Goal: Transaction & Acquisition: Purchase product/service

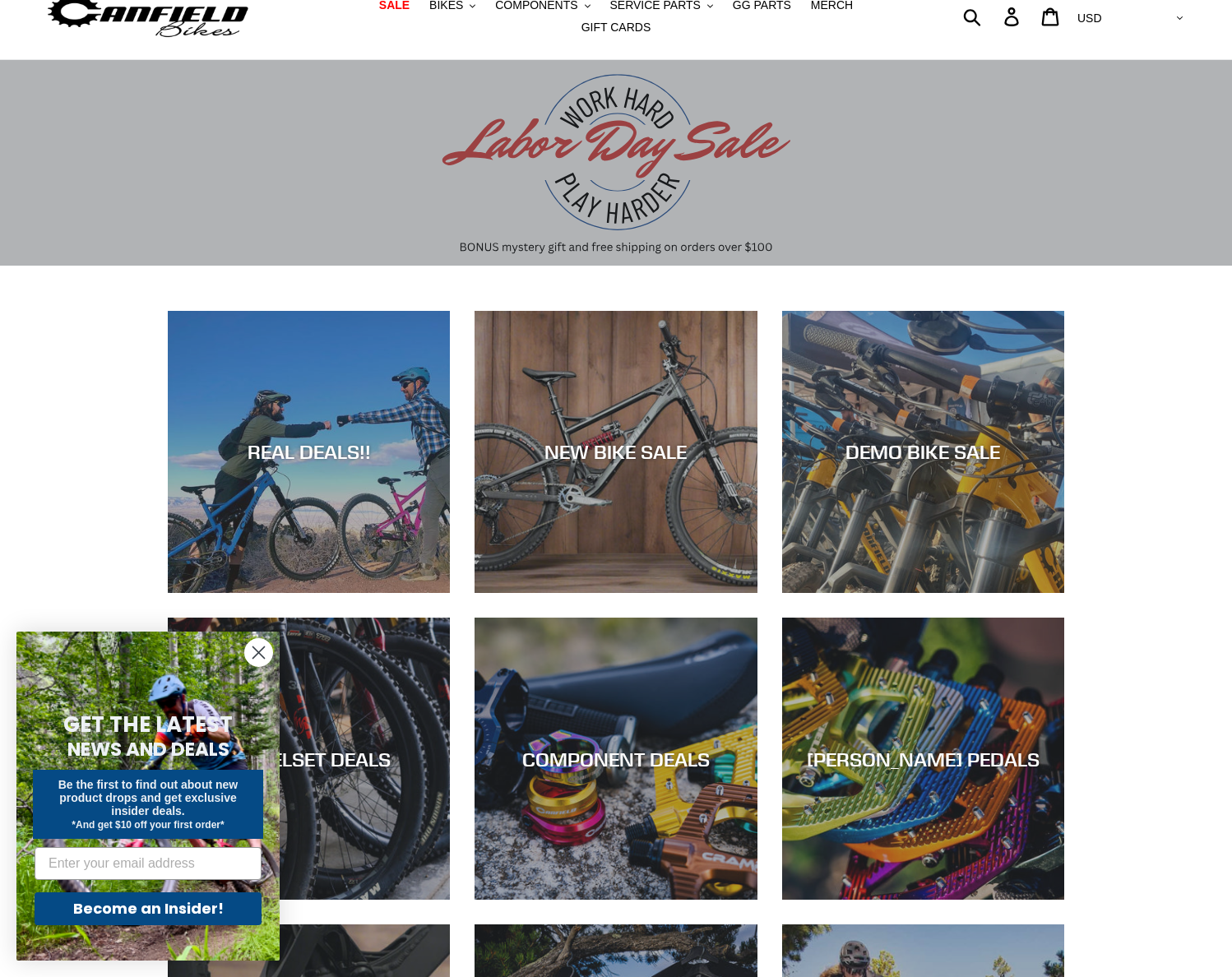
scroll to position [247, 0]
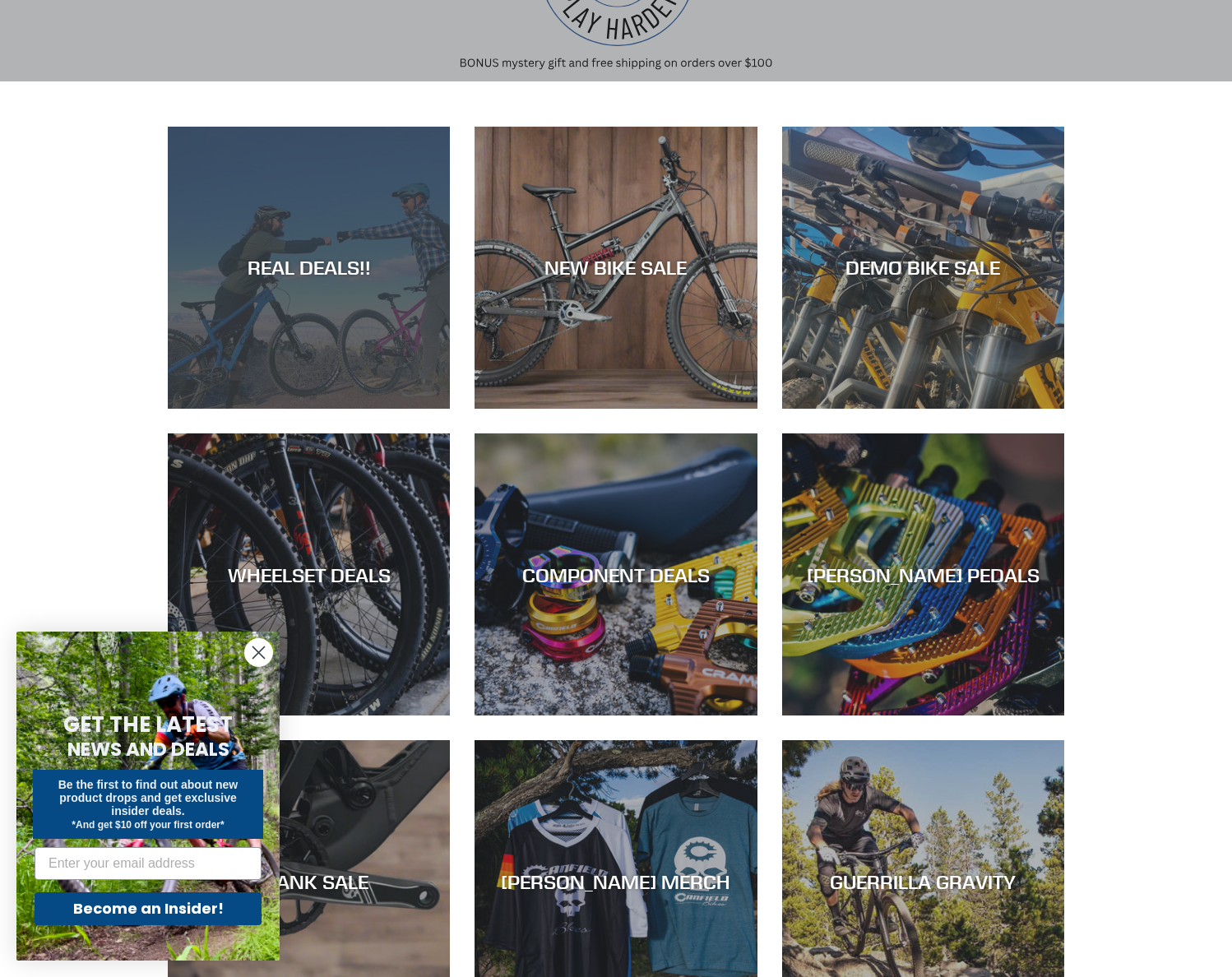
click at [316, 409] on div "REAL DEALS!!" at bounding box center [308, 409] width 282 height 0
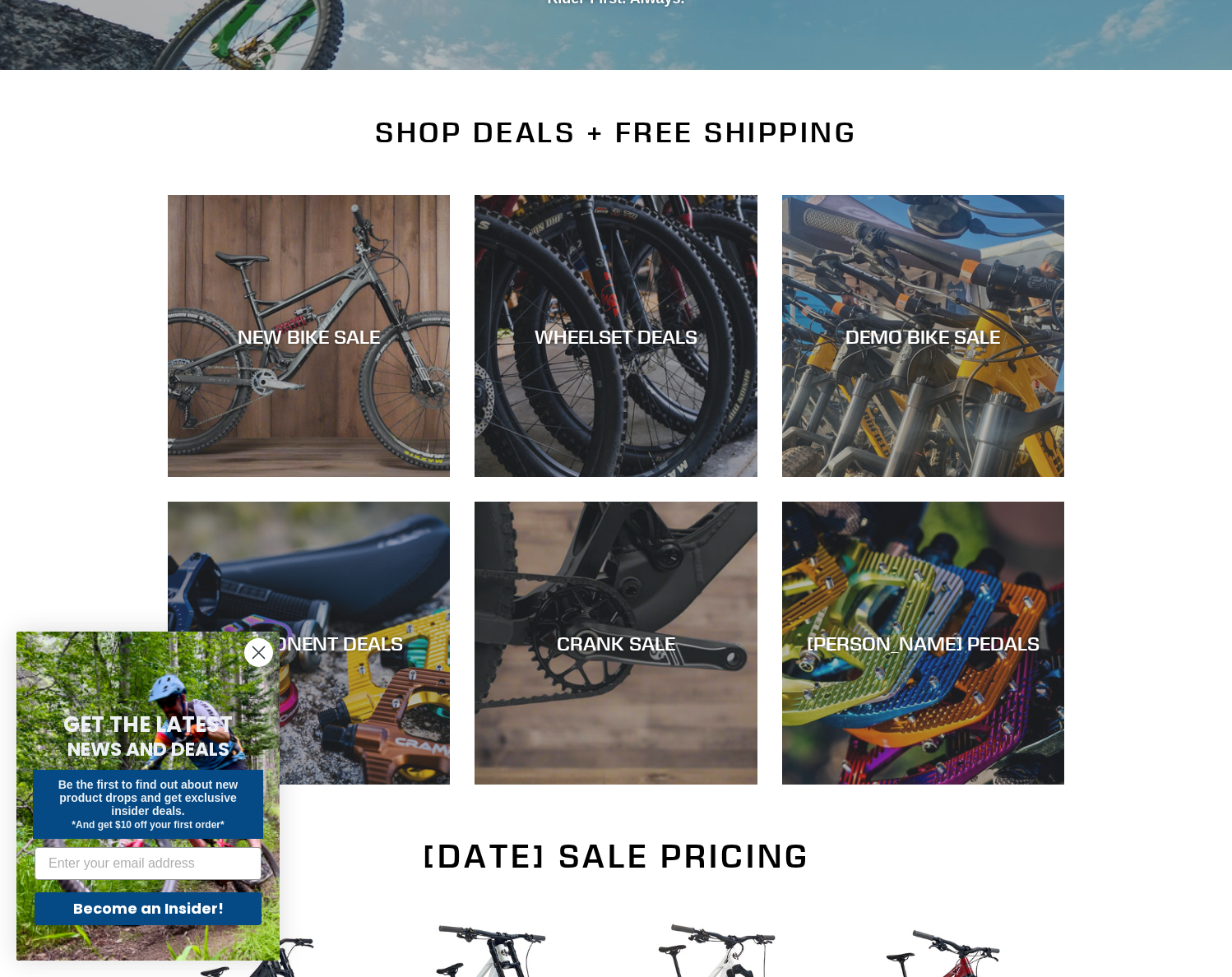
scroll to position [329, 0]
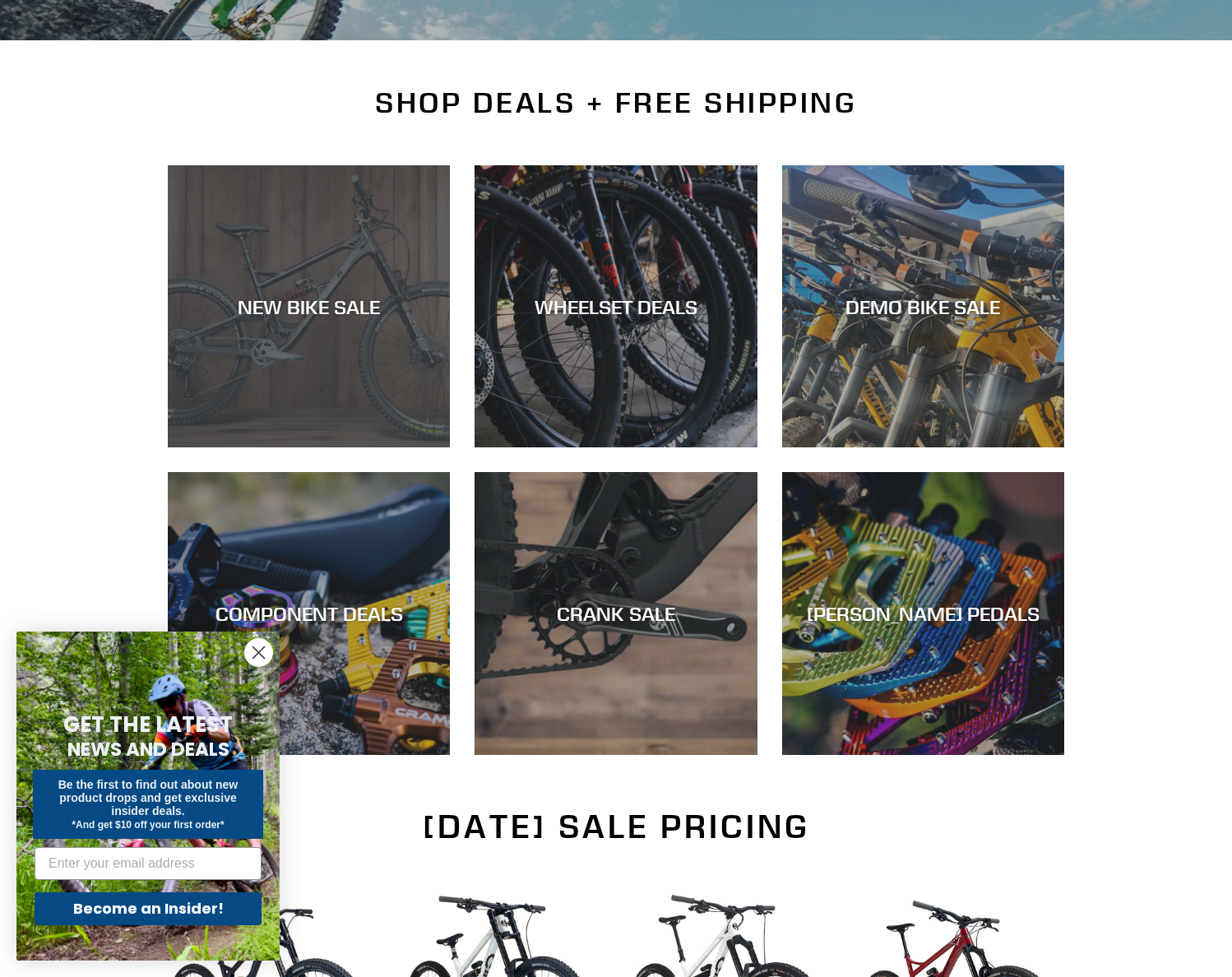
click at [348, 448] on div "NEW BIKE SALE" at bounding box center [308, 448] width 282 height 0
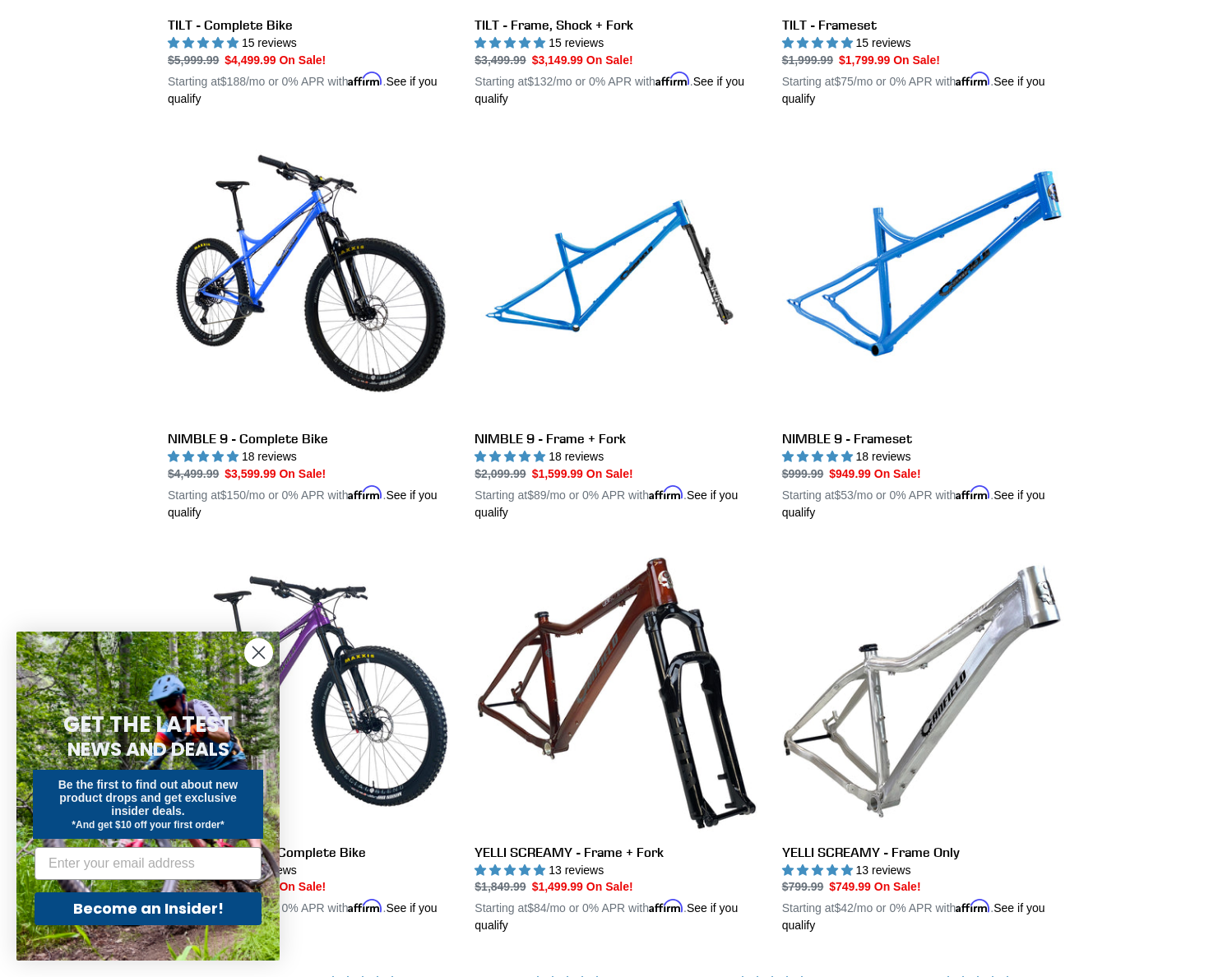
scroll to position [2467, 0]
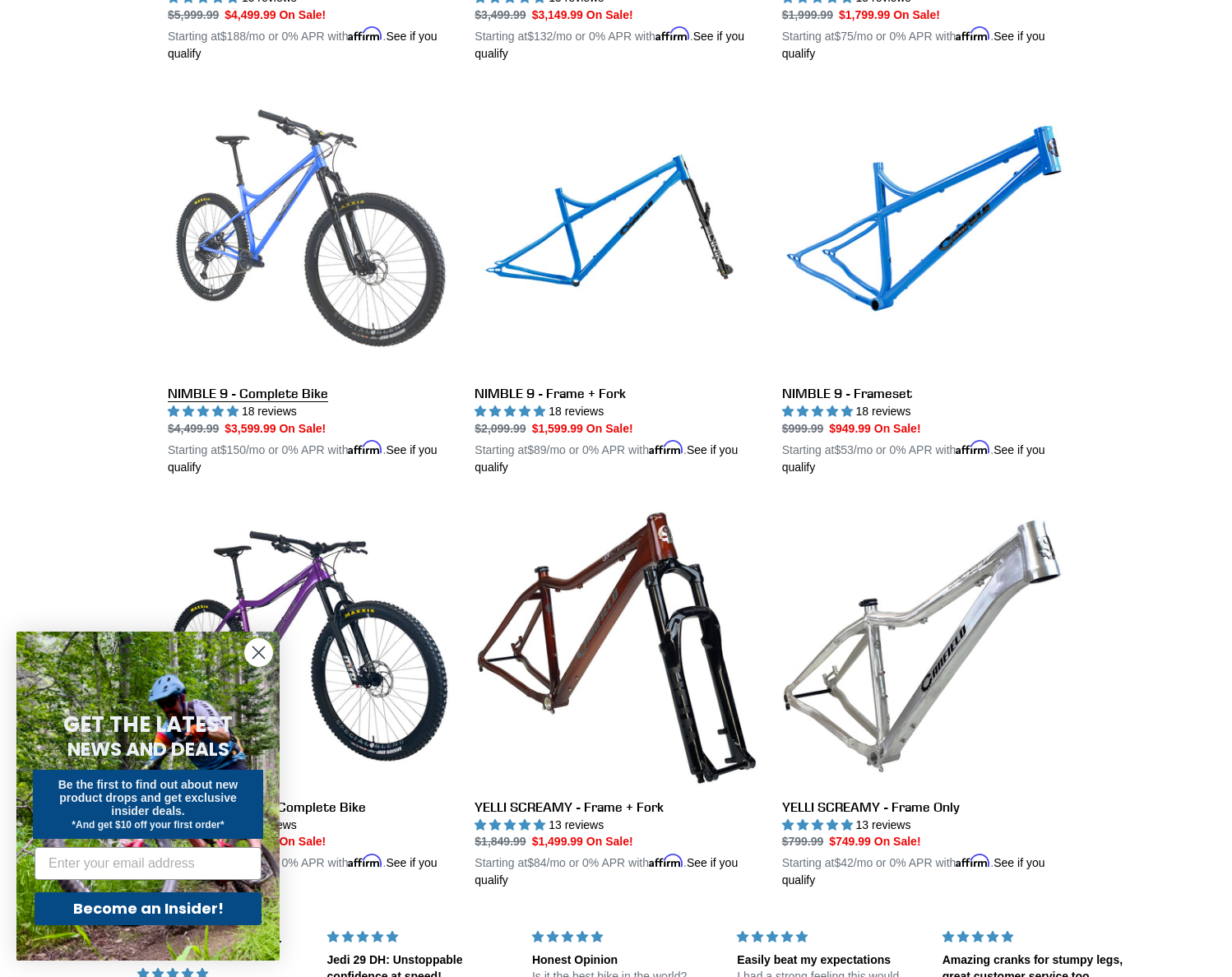
click at [383, 302] on link "NIMBLE 9 - Complete Bike" at bounding box center [308, 283] width 282 height 385
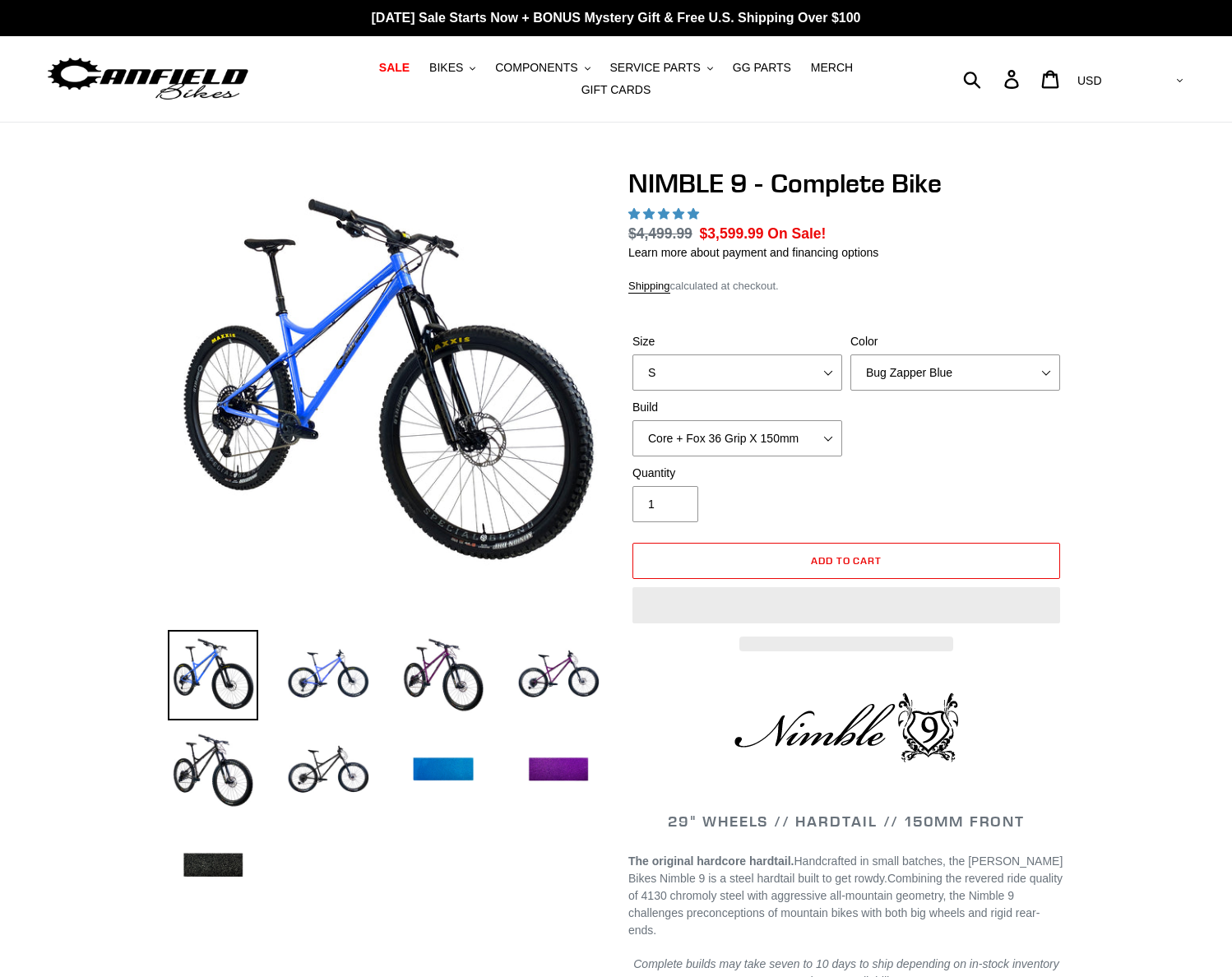
select select "highest-rating"
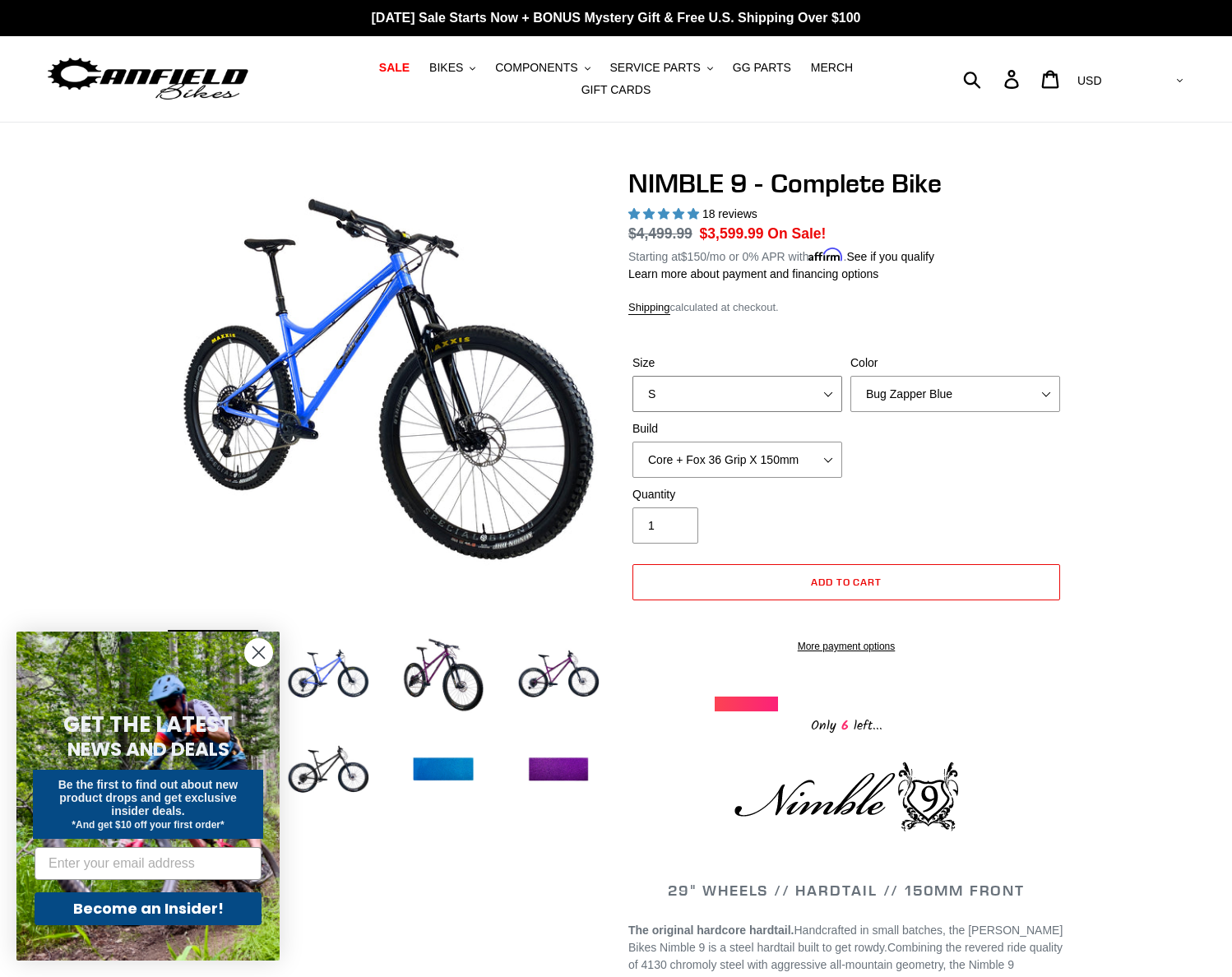
click at [827, 390] on select "S M L XL" at bounding box center [737, 394] width 210 height 36
select select "XL"
click at [633, 376] on select "S M L XL" at bounding box center [737, 394] width 210 height 36
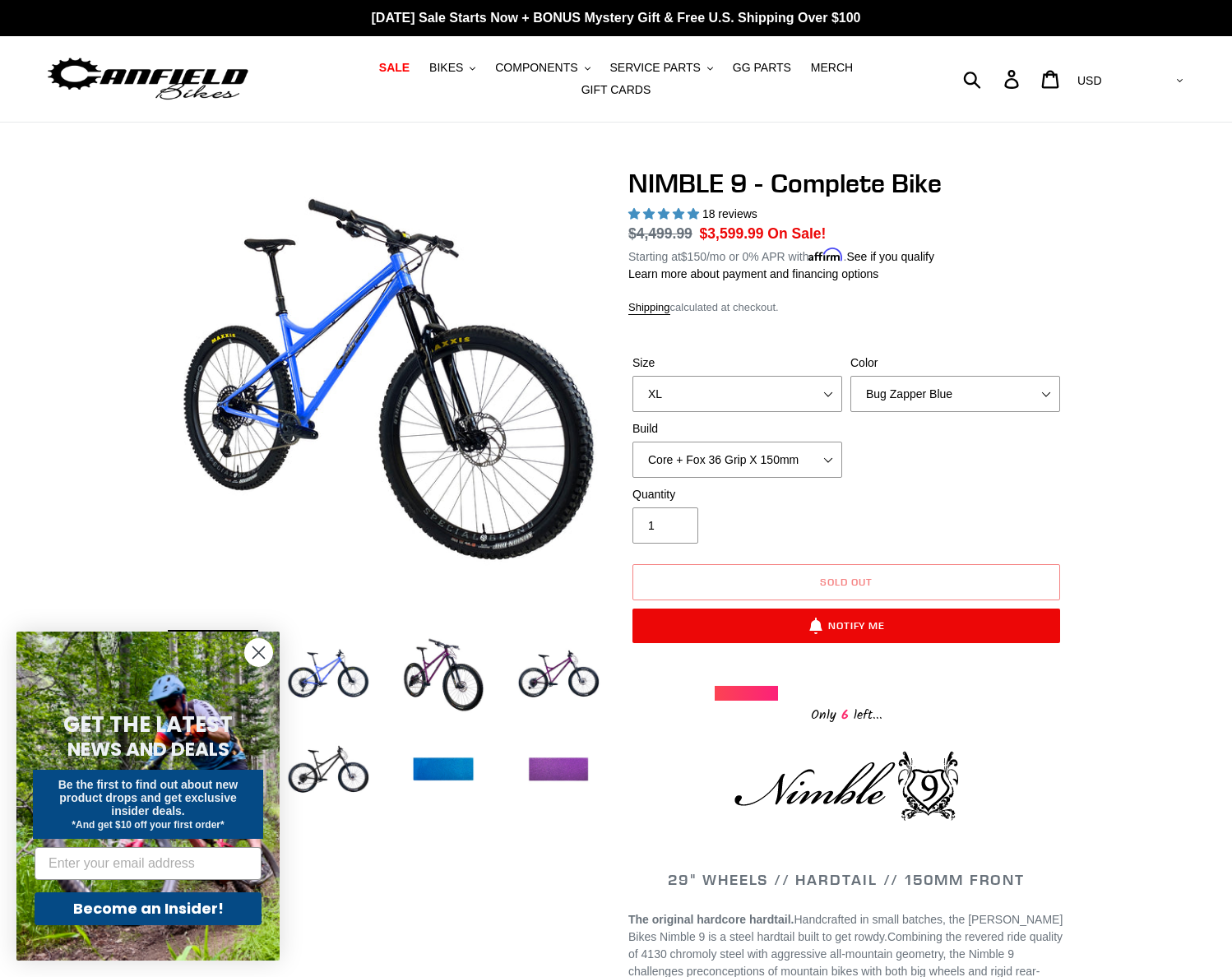
click at [553, 751] on img at bounding box center [559, 771] width 91 height 91
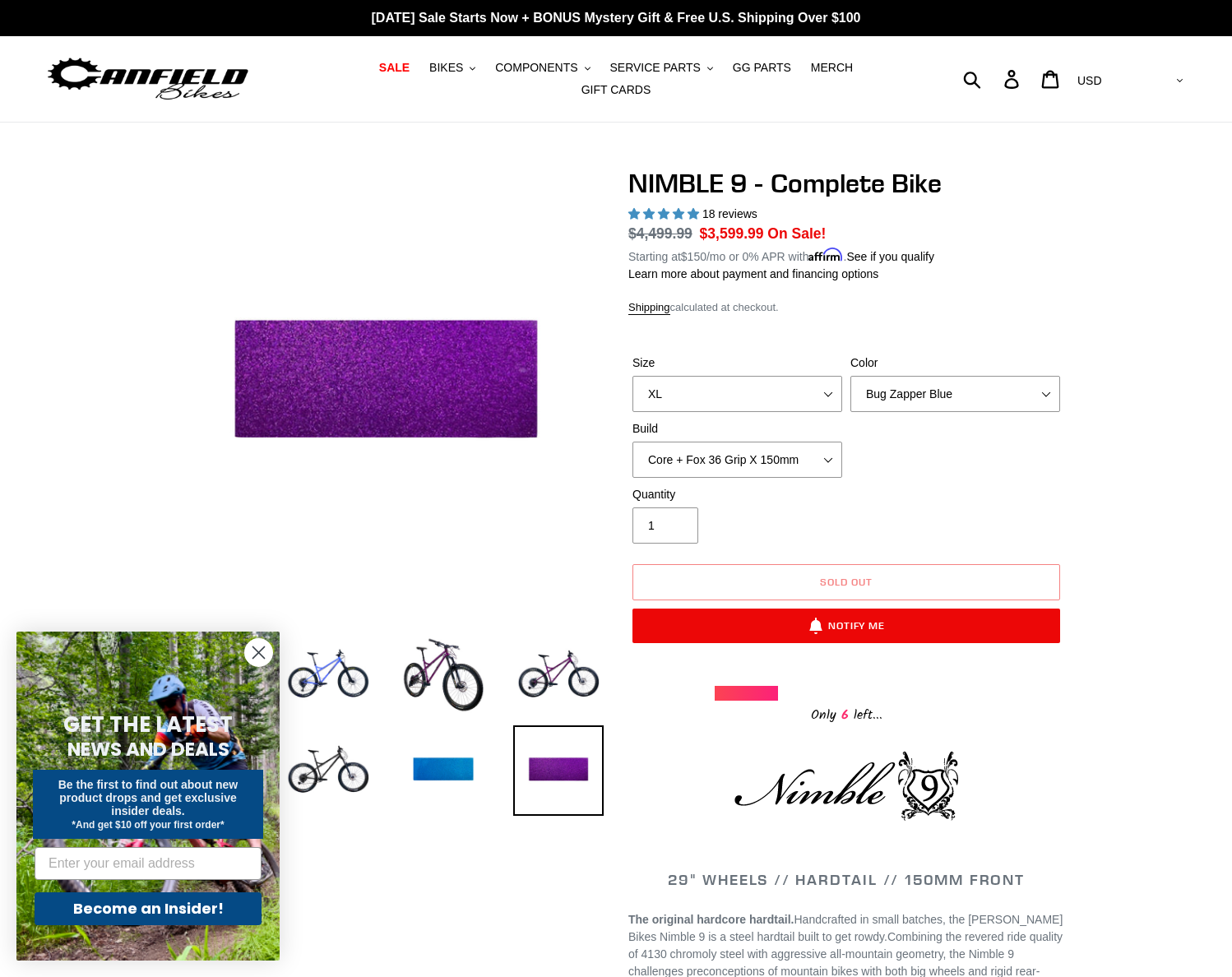
click at [550, 757] on img at bounding box center [559, 771] width 91 height 91
click at [1048, 389] on select "Bug Zapper Blue Purple Haze - Sold Out Galaxy Black" at bounding box center [955, 394] width 210 height 36
click at [851, 376] on select "Bug Zapper Blue Purple Haze - Sold Out Galaxy Black" at bounding box center [955, 394] width 210 height 36
click at [1042, 393] on select "Bug Zapper Blue Purple Haze - Sold Out Galaxy Black" at bounding box center [955, 394] width 210 height 36
click at [851, 376] on select "Bug Zapper Blue Purple Haze - Sold Out Galaxy Black" at bounding box center [955, 394] width 210 height 36
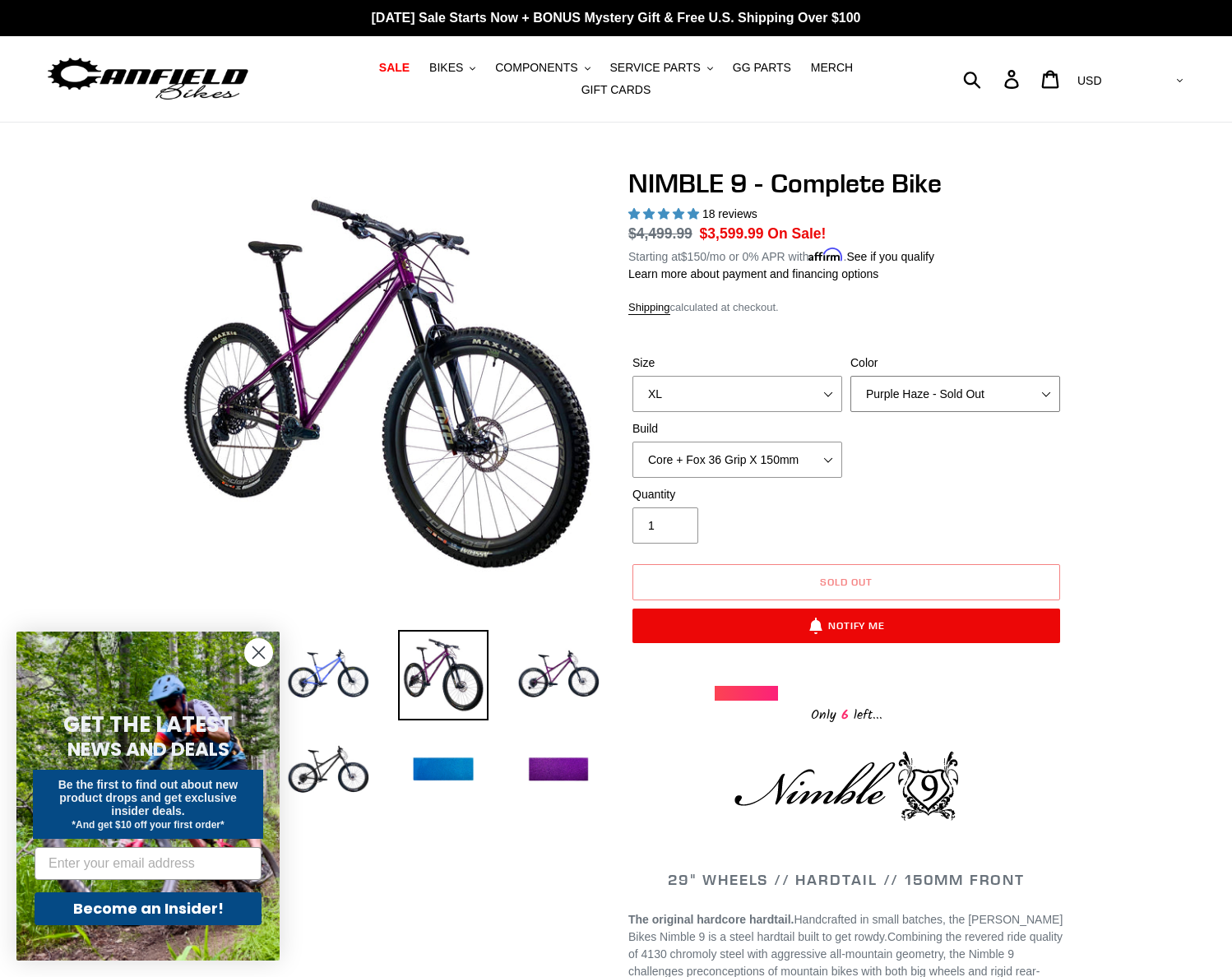
click at [1049, 380] on select "Bug Zapper Blue Purple Haze - Sold Out Galaxy Black" at bounding box center [955, 394] width 210 height 36
select select "Galaxy Black"
click at [851, 376] on select "Bug Zapper Blue Purple Haze - Sold Out Galaxy Black" at bounding box center [955, 394] width 210 height 36
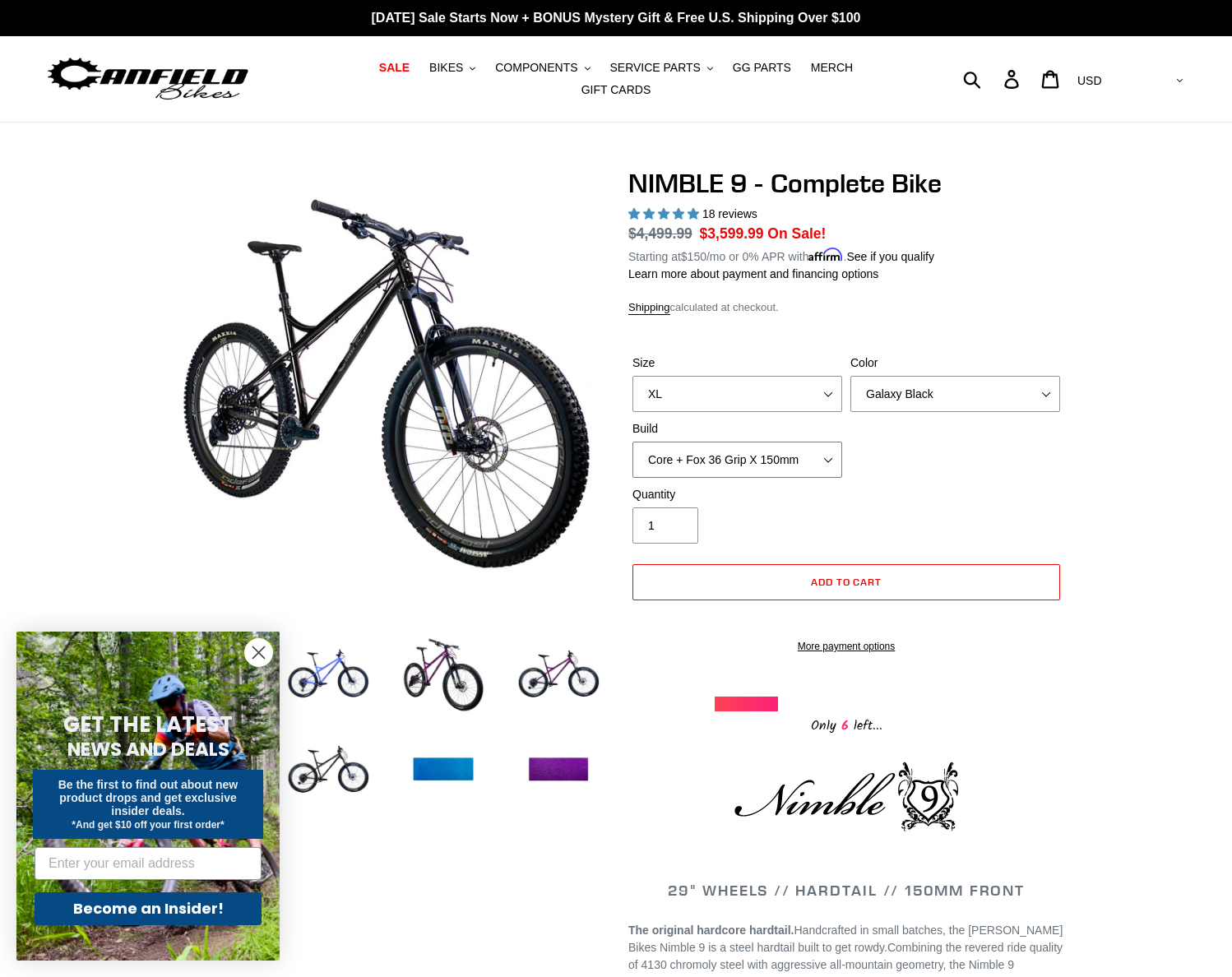
click at [830, 449] on select "Core + Fox 36 Grip X 150mm Pro + Fox 36 Grip X 150mm Core + RockShox Lyrik Ulti…" at bounding box center [737, 459] width 210 height 36
select select "Core + RockShox Lyrik Ultimate 150mm"
click at [633, 442] on select "Core + Fox 36 Grip X 150mm Pro + Fox 36 Grip X 150mm Core + RockShox Lyrik Ulti…" at bounding box center [737, 459] width 210 height 36
click at [828, 456] on select "Core + Fox 36 Grip X 150mm Pro + Fox 36 Grip X 150mm Core + RockShox Lyrik Ulti…" at bounding box center [737, 459] width 210 height 36
click at [633, 442] on select "Core + Fox 36 Grip X 150mm Pro + Fox 36 Grip X 150mm Core + RockShox Lyrik Ulti…" at bounding box center [737, 459] width 210 height 36
